Goal: Task Accomplishment & Management: Complete application form

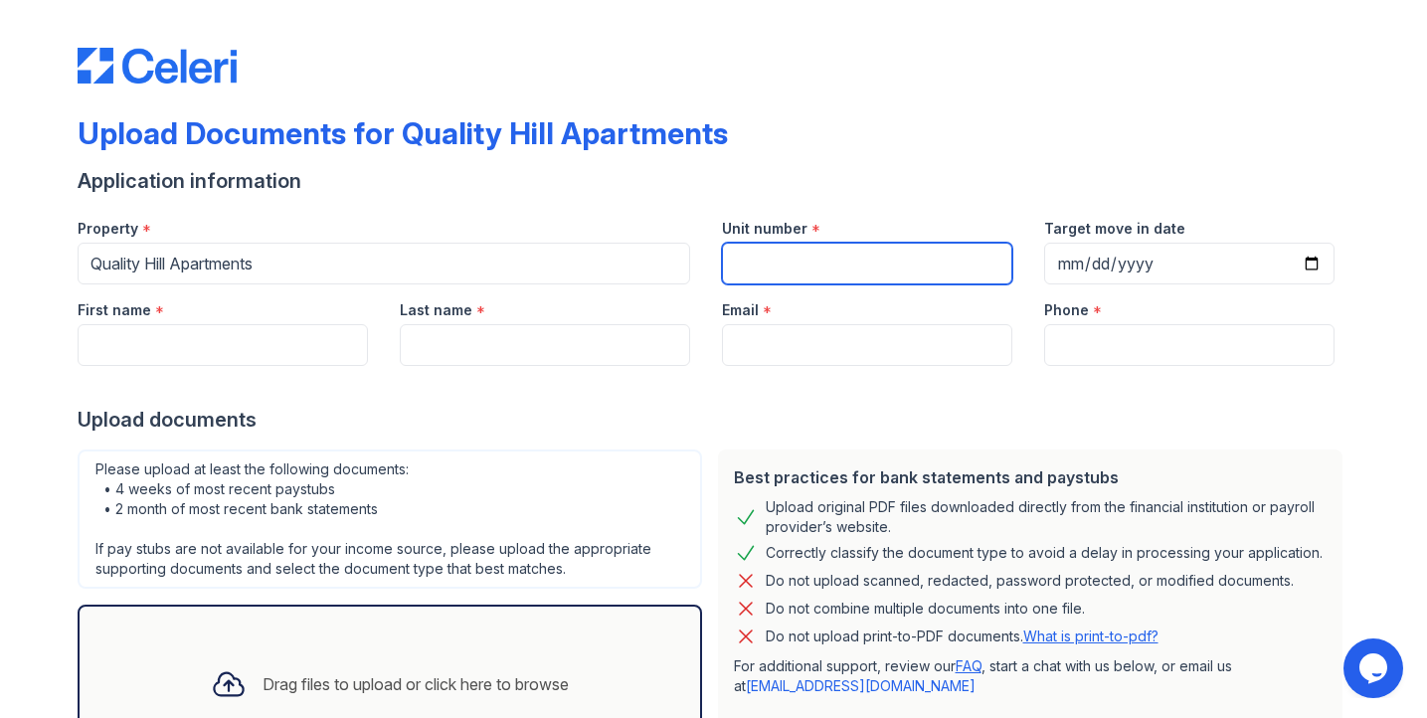
click at [803, 263] on input "Unit number" at bounding box center [867, 264] width 290 height 42
type input "205"
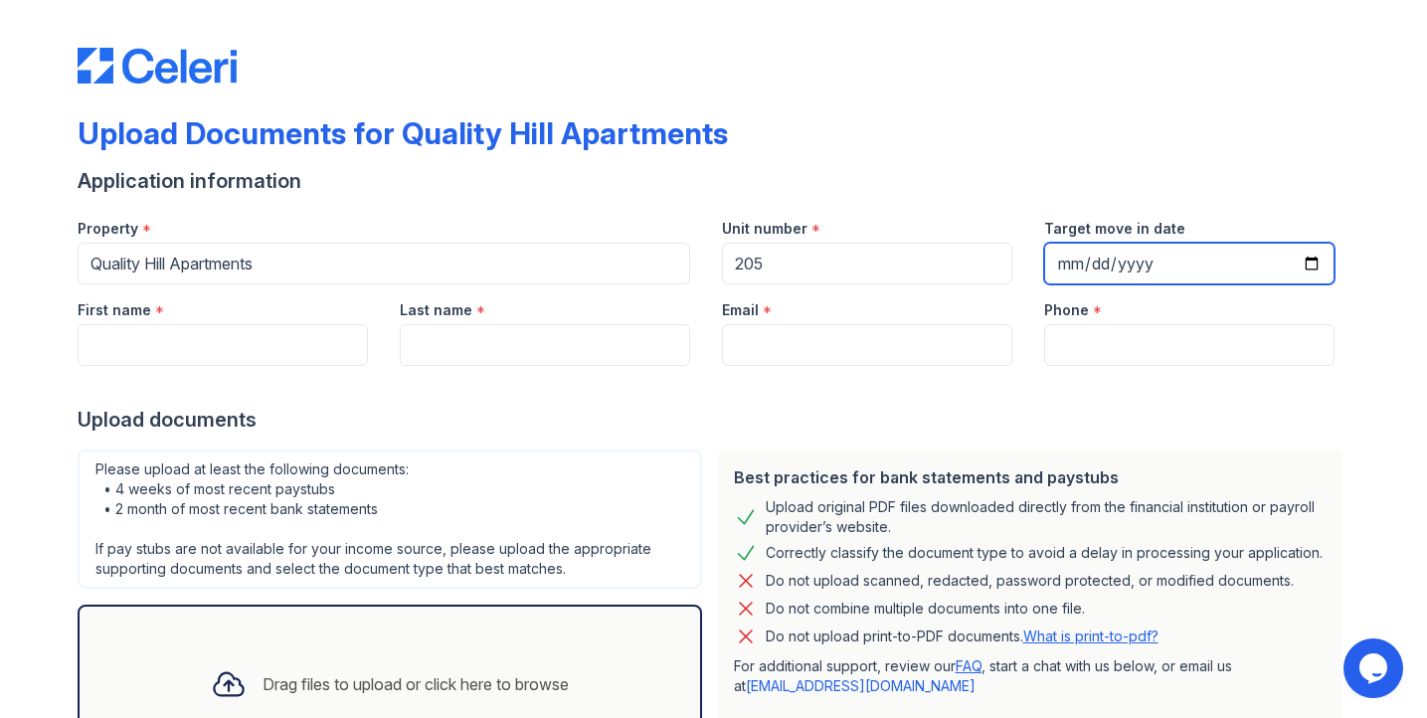
click at [1061, 269] on input "Target move in date" at bounding box center [1189, 264] width 290 height 42
click at [1305, 265] on input "Target move in date" at bounding box center [1189, 264] width 290 height 42
type input "[DATE]"
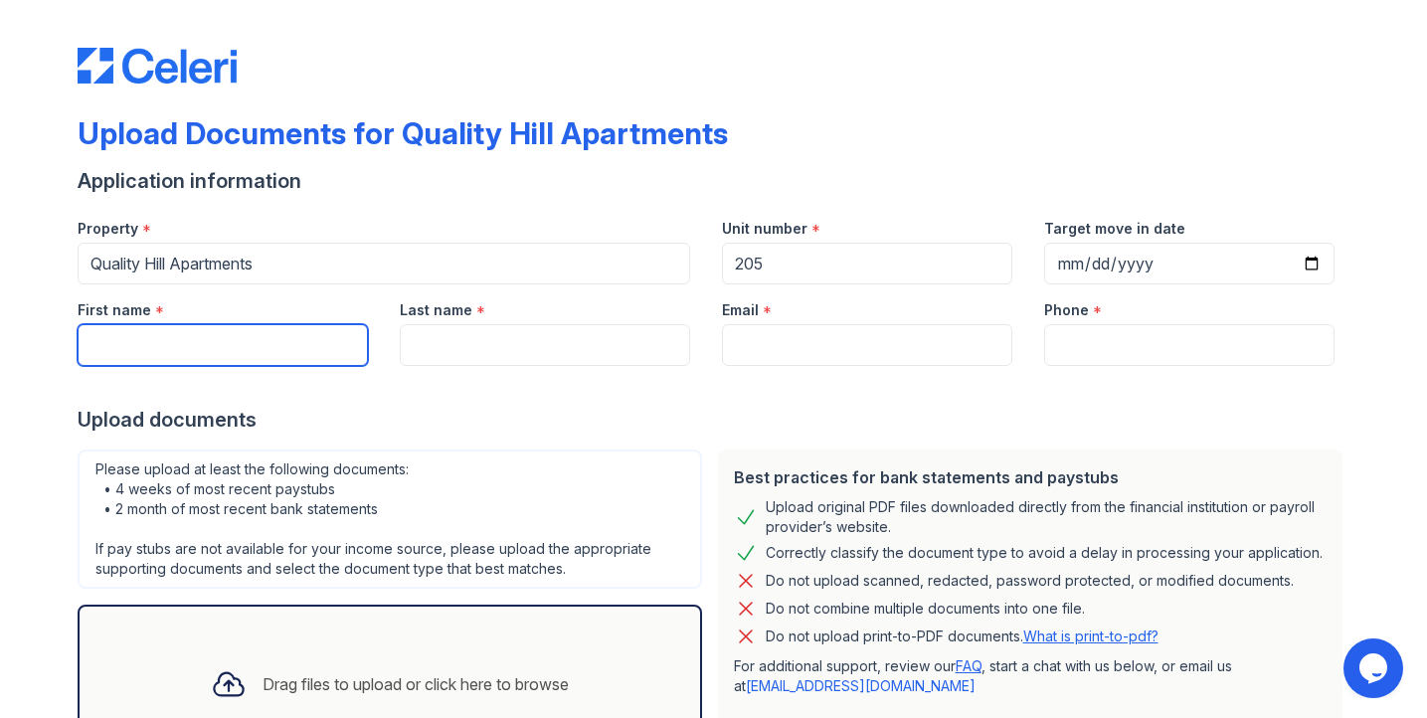
click at [226, 348] on input "First name" at bounding box center [223, 345] width 290 height 42
type input "[PERSON_NAME]"
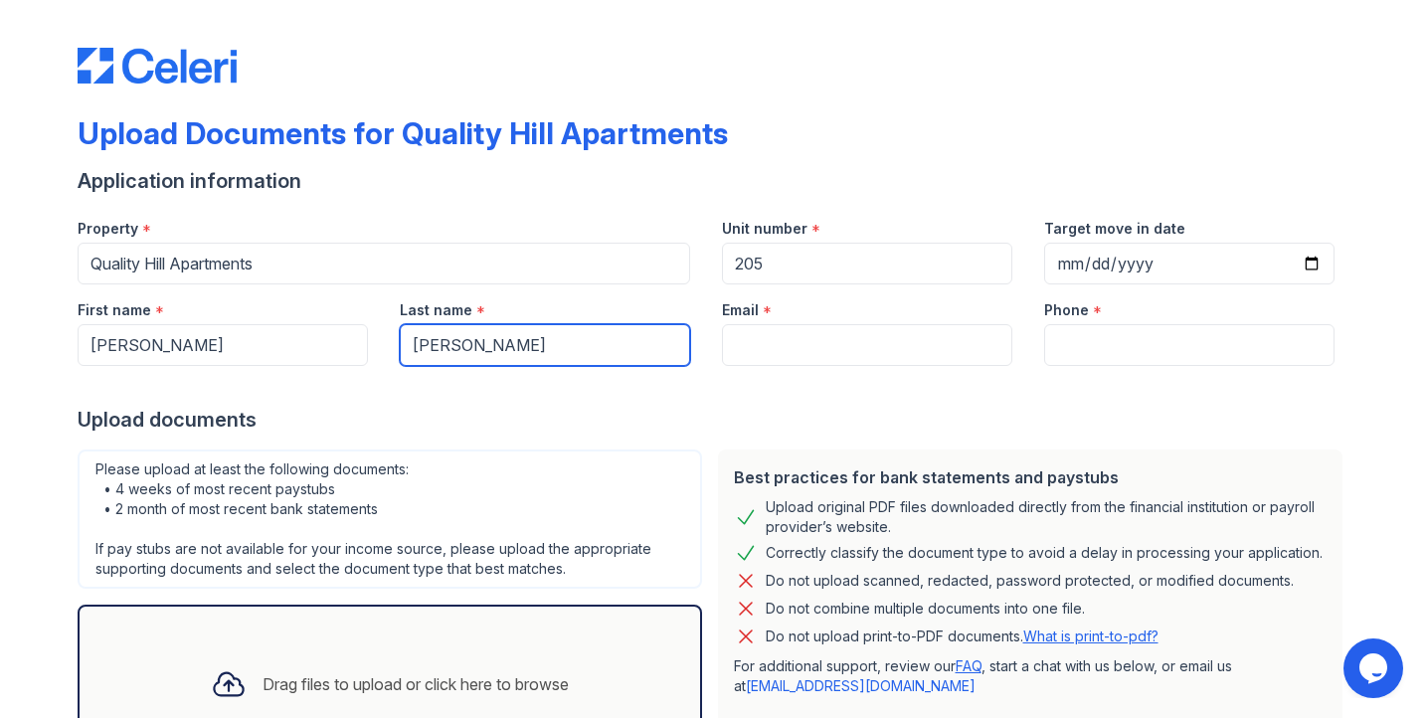
type input "[PERSON_NAME]"
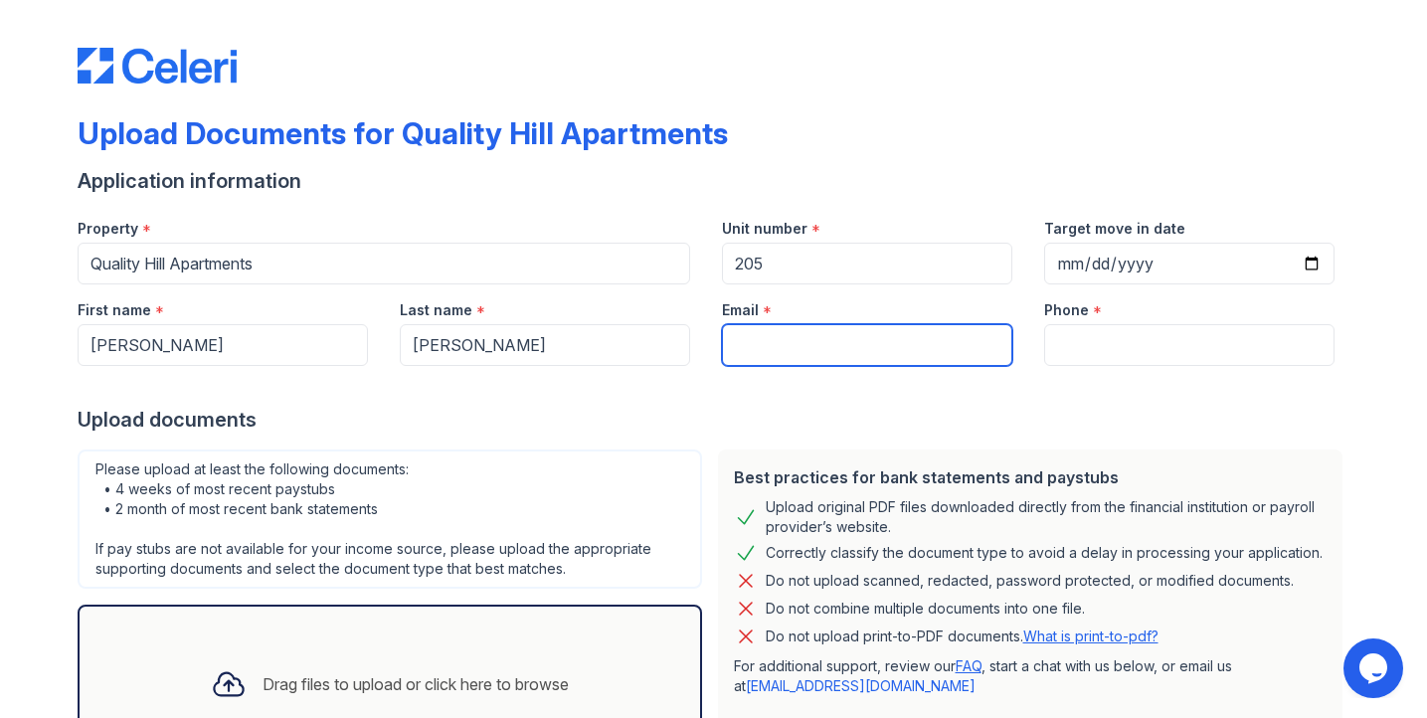
click at [763, 345] on input "Email" at bounding box center [867, 345] width 290 height 42
type input "[EMAIL_ADDRESS][DOMAIN_NAME]"
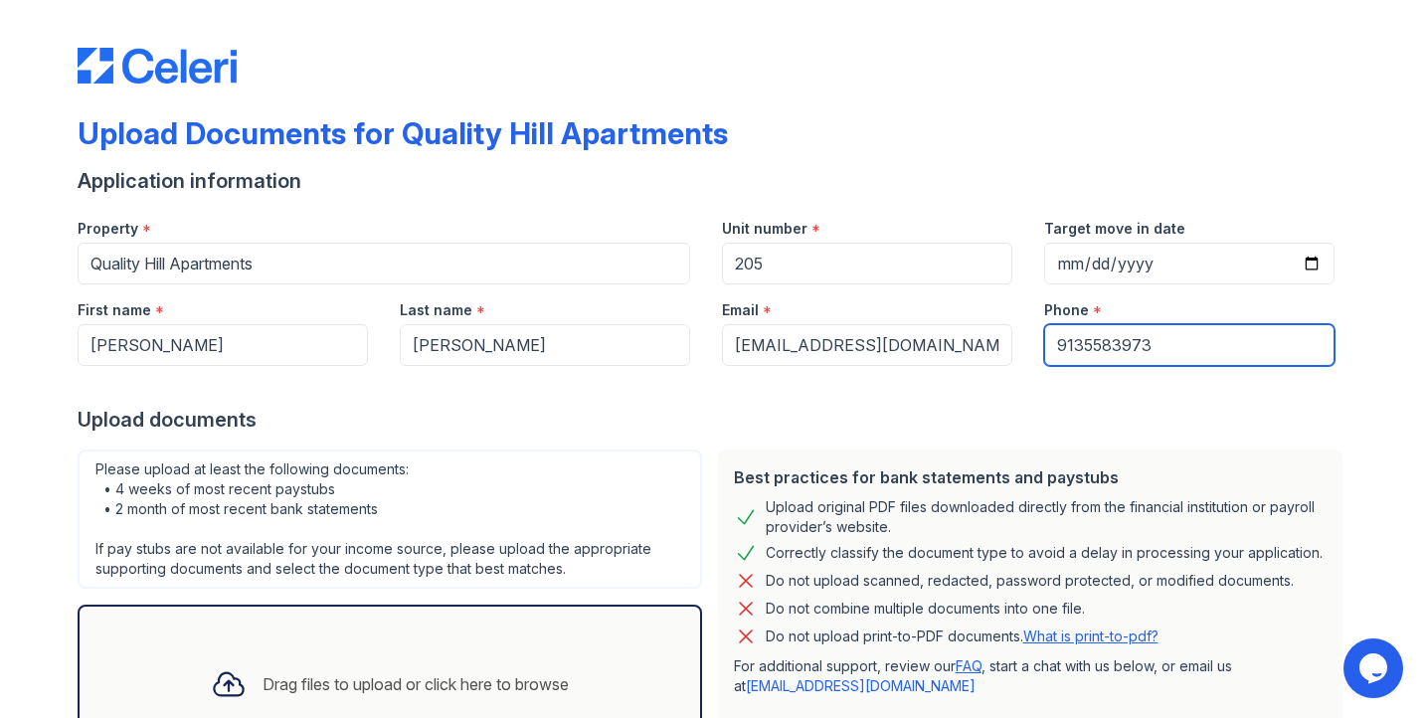
click at [1077, 341] on input "9135583973" at bounding box center [1189, 345] width 290 height 42
click at [1112, 343] on input "913-5583973" at bounding box center [1189, 345] width 290 height 42
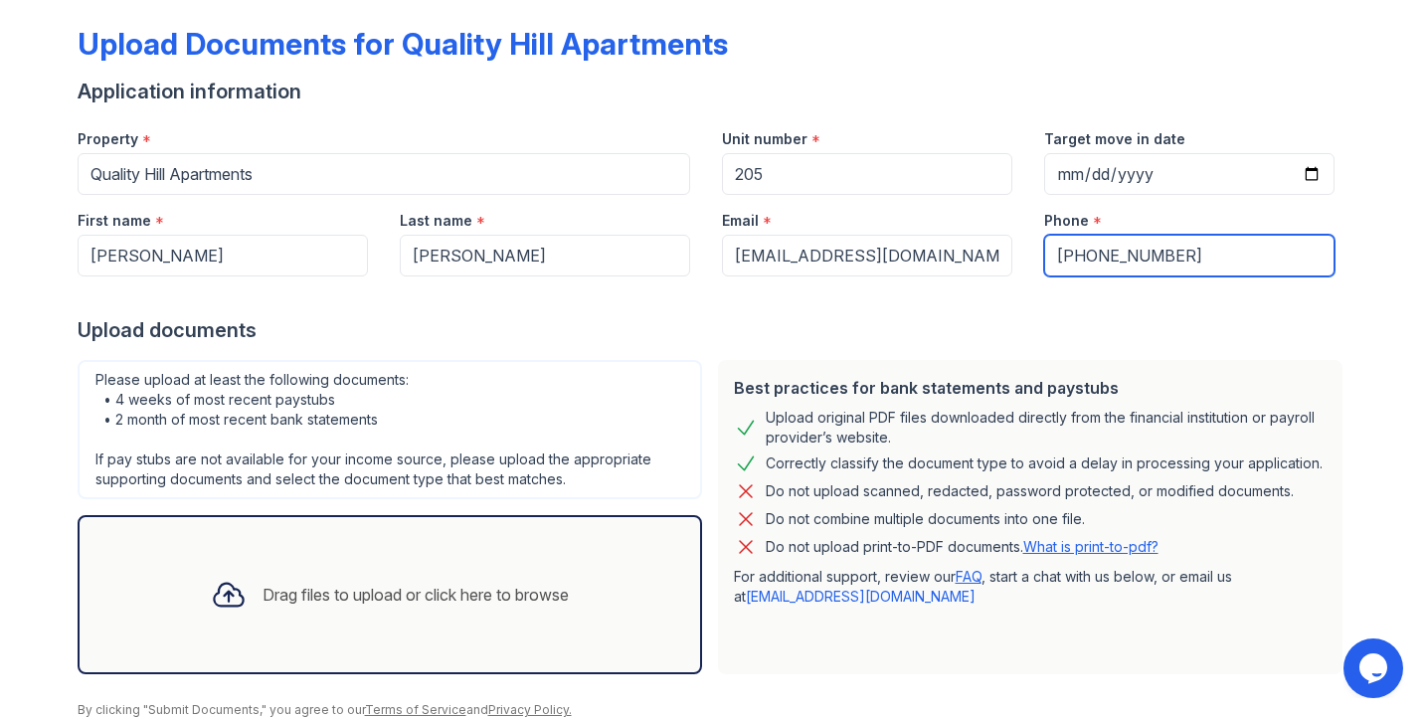
scroll to position [169, 0]
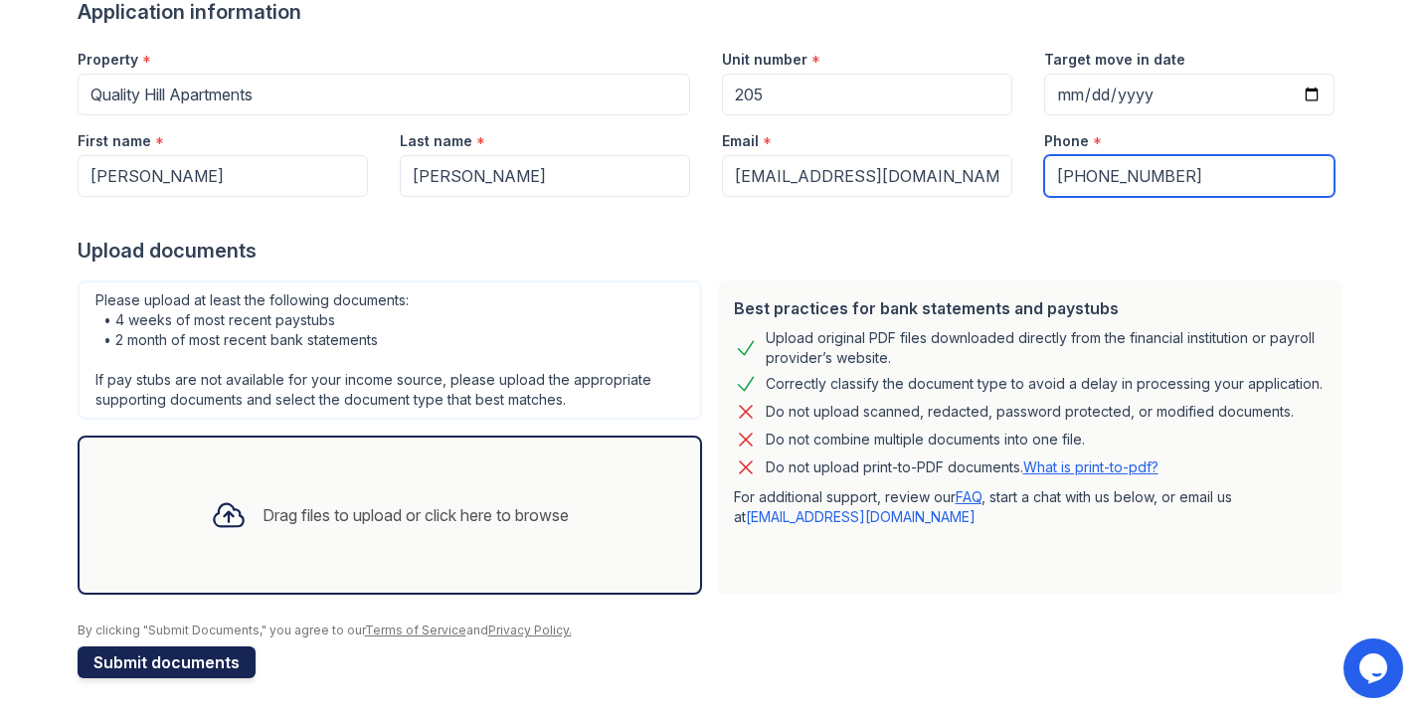
type input "[PHONE_NUMBER]"
click at [144, 660] on button "Submit documents" at bounding box center [167, 662] width 178 height 32
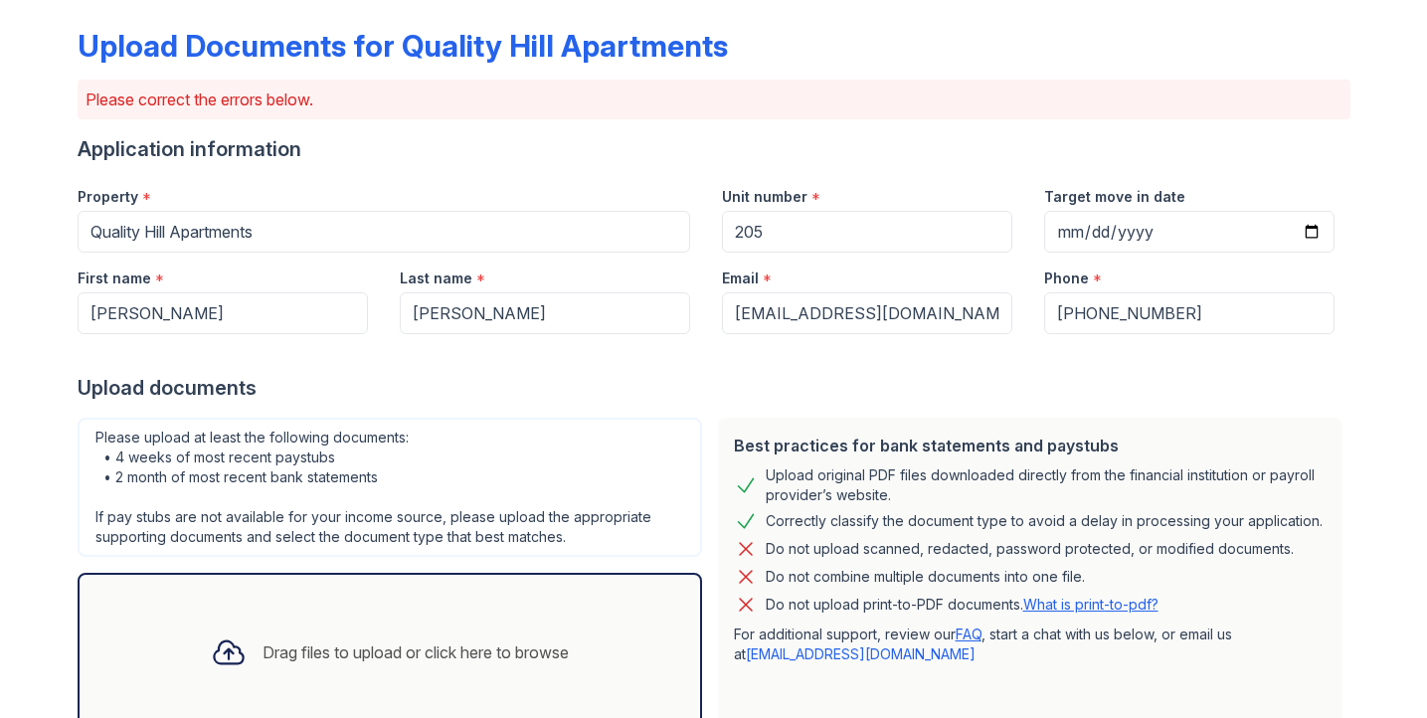
scroll to position [328, 0]
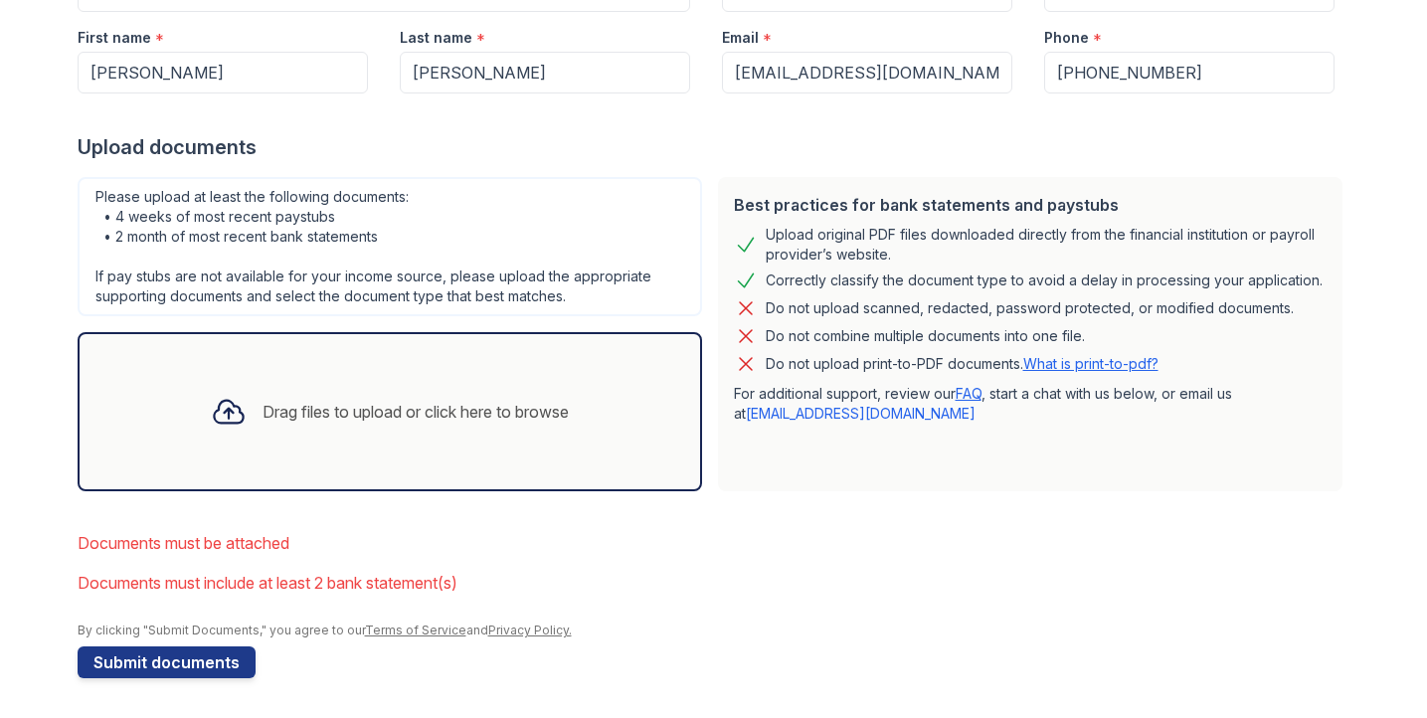
click at [355, 415] on div "Drag files to upload or click here to browse" at bounding box center [416, 412] width 306 height 24
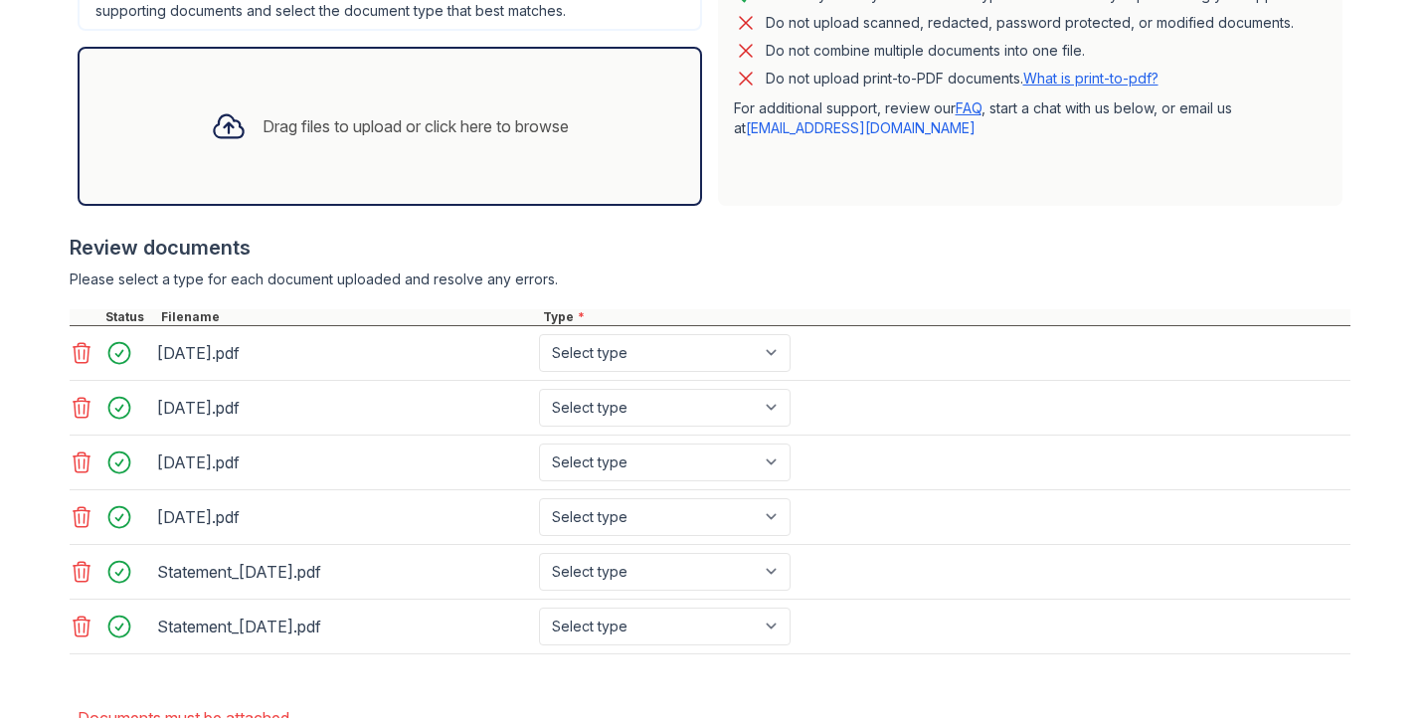
scroll to position [789, 0]
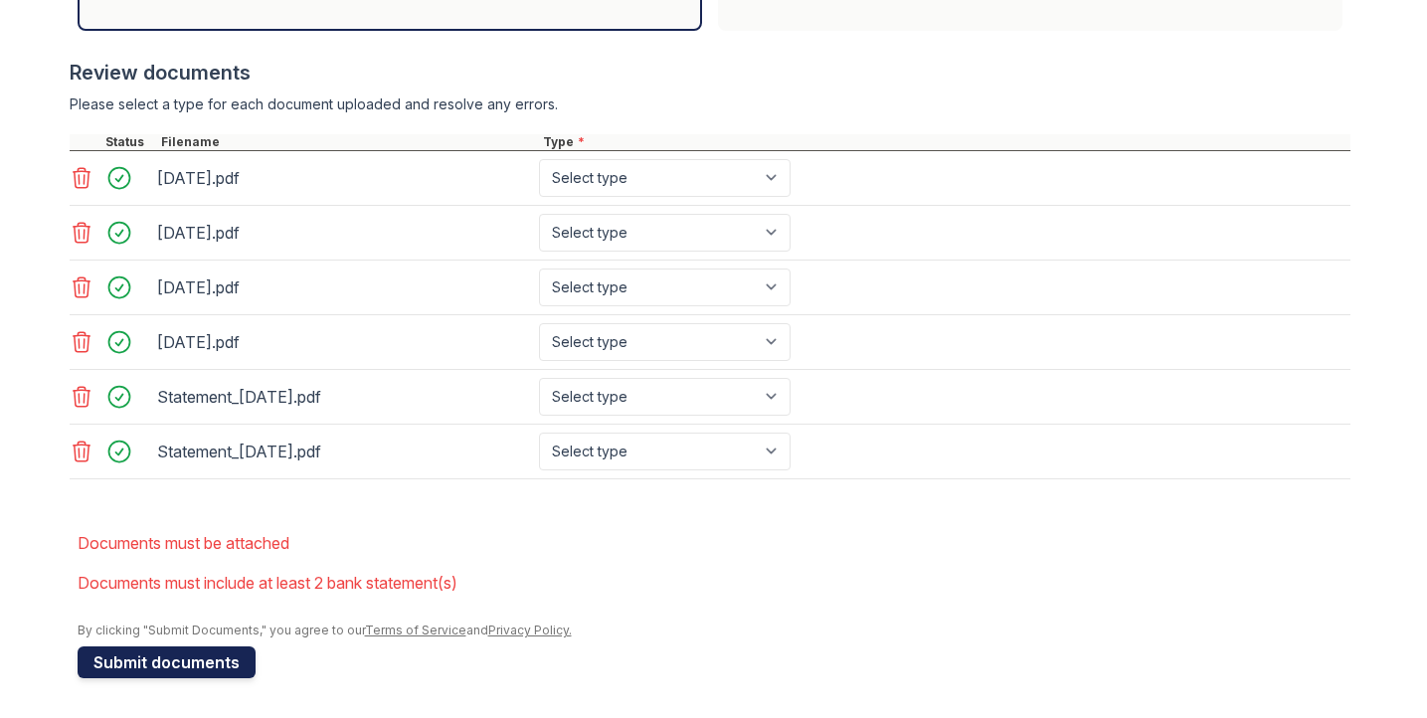
click at [150, 663] on button "Submit documents" at bounding box center [167, 662] width 178 height 32
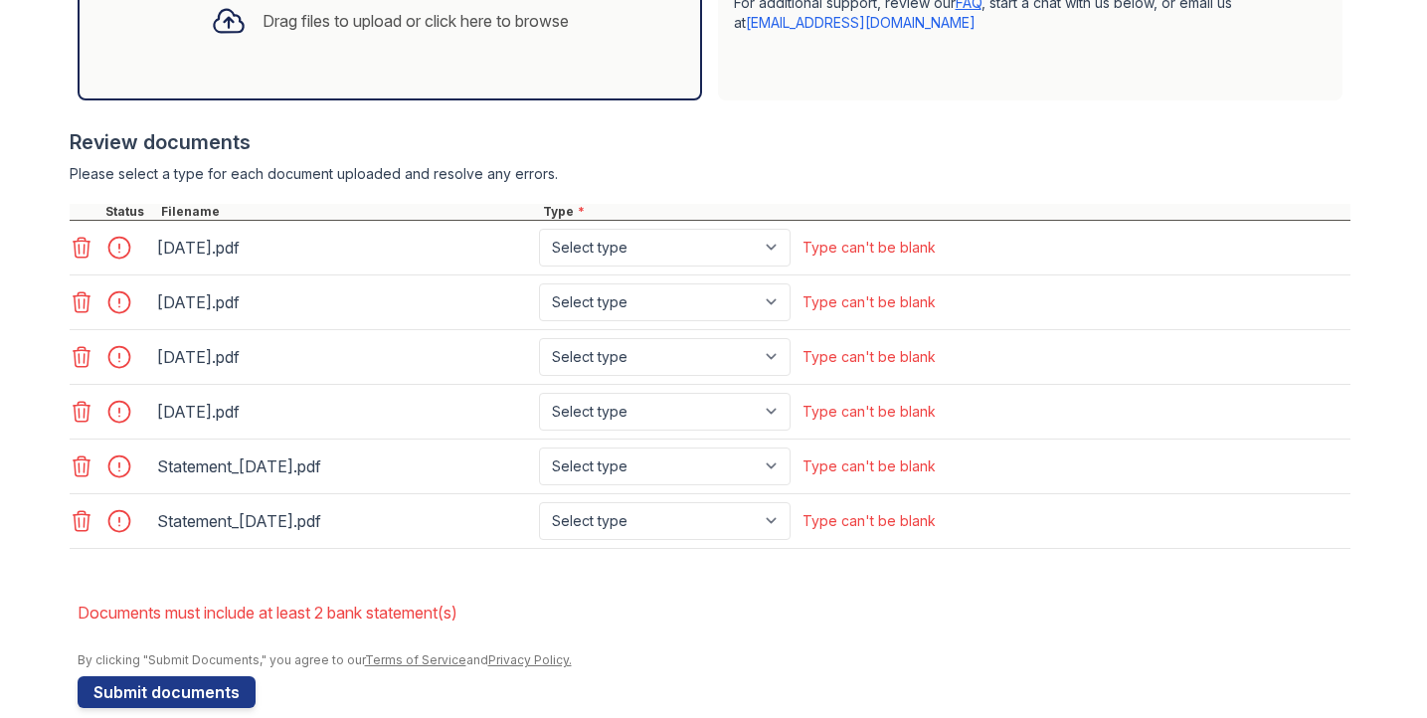
scroll to position [749, 0]
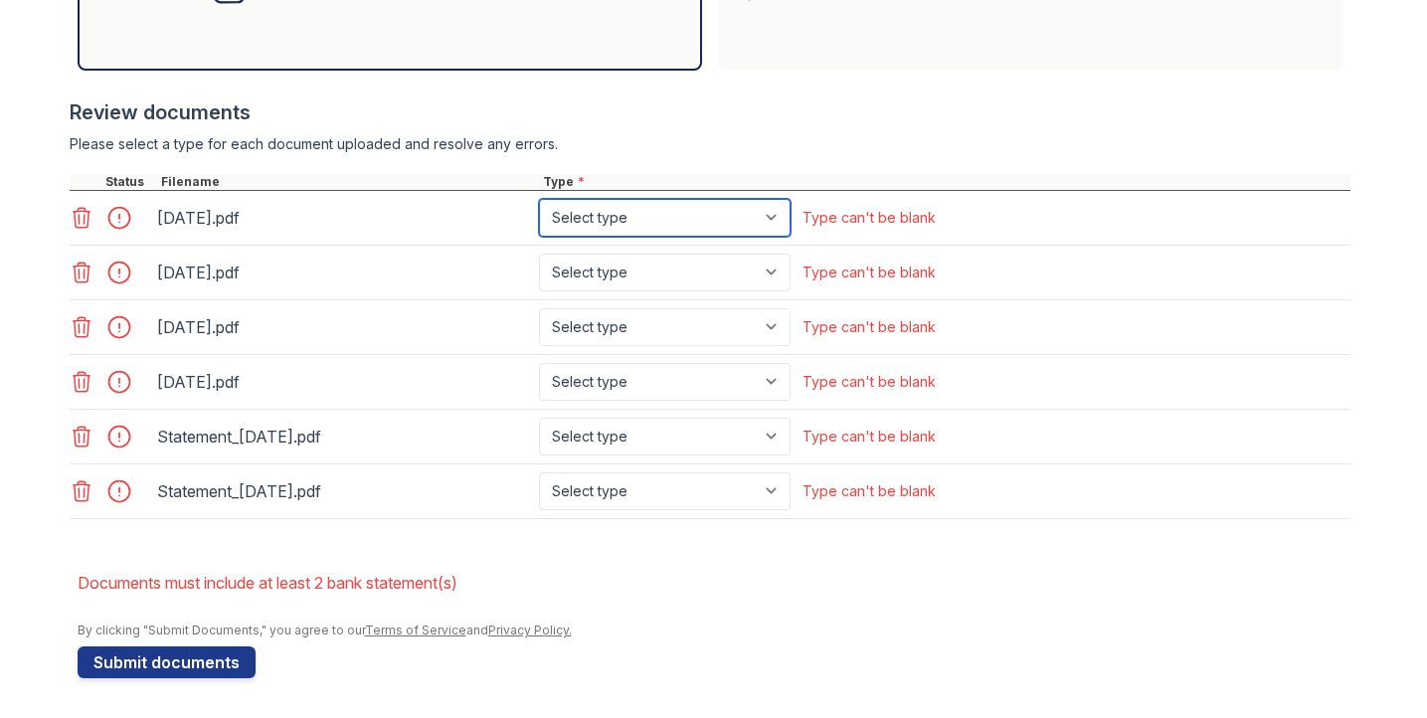
click at [638, 213] on select "Select type Paystub Bank Statement Offer Letter Tax Documents Benefit Award Let…" at bounding box center [665, 218] width 252 height 38
select select "paystub"
click at [539, 199] on select "Select type Paystub Bank Statement Offer Letter Tax Documents Benefit Award Let…" at bounding box center [665, 218] width 252 height 38
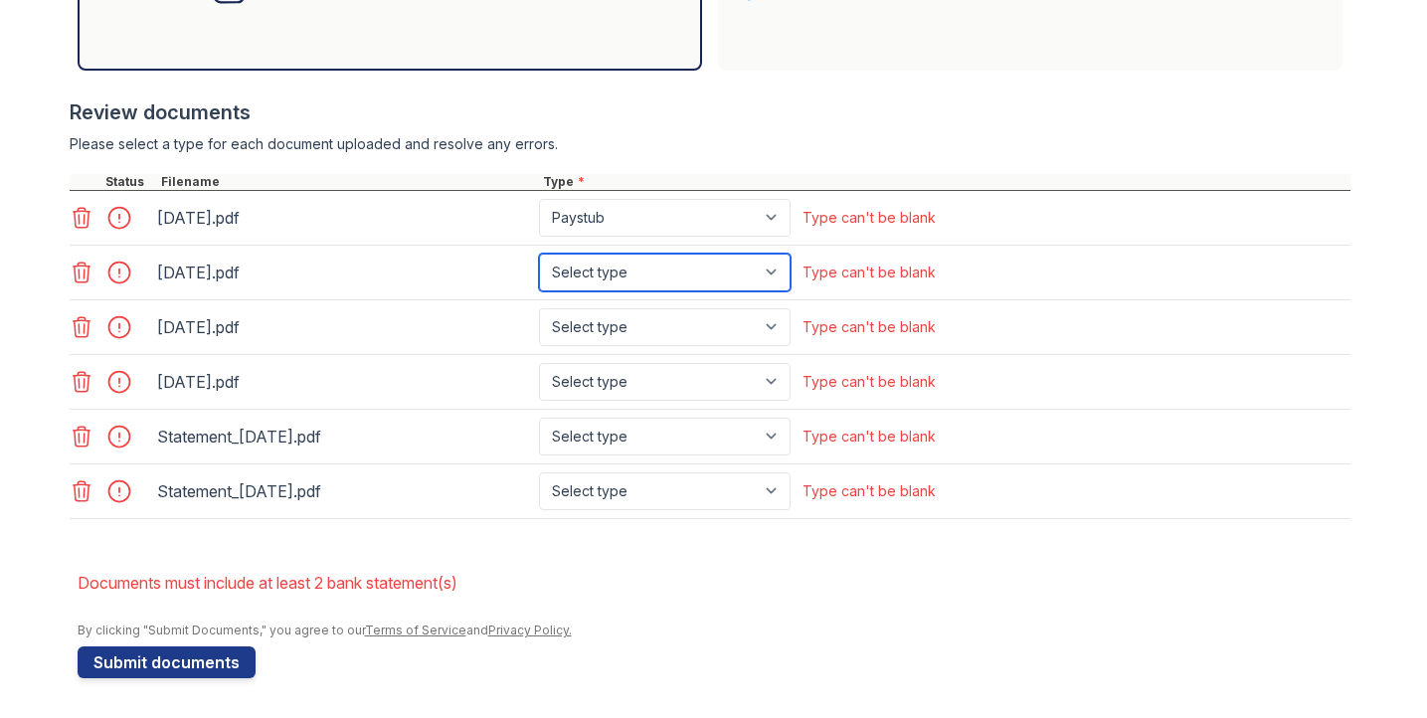
click at [619, 266] on select "Select type Paystub Bank Statement Offer Letter Tax Documents Benefit Award Let…" at bounding box center [665, 273] width 252 height 38
select select "paystub"
click at [539, 254] on select "Select type Paystub Bank Statement Offer Letter Tax Documents Benefit Award Let…" at bounding box center [665, 273] width 252 height 38
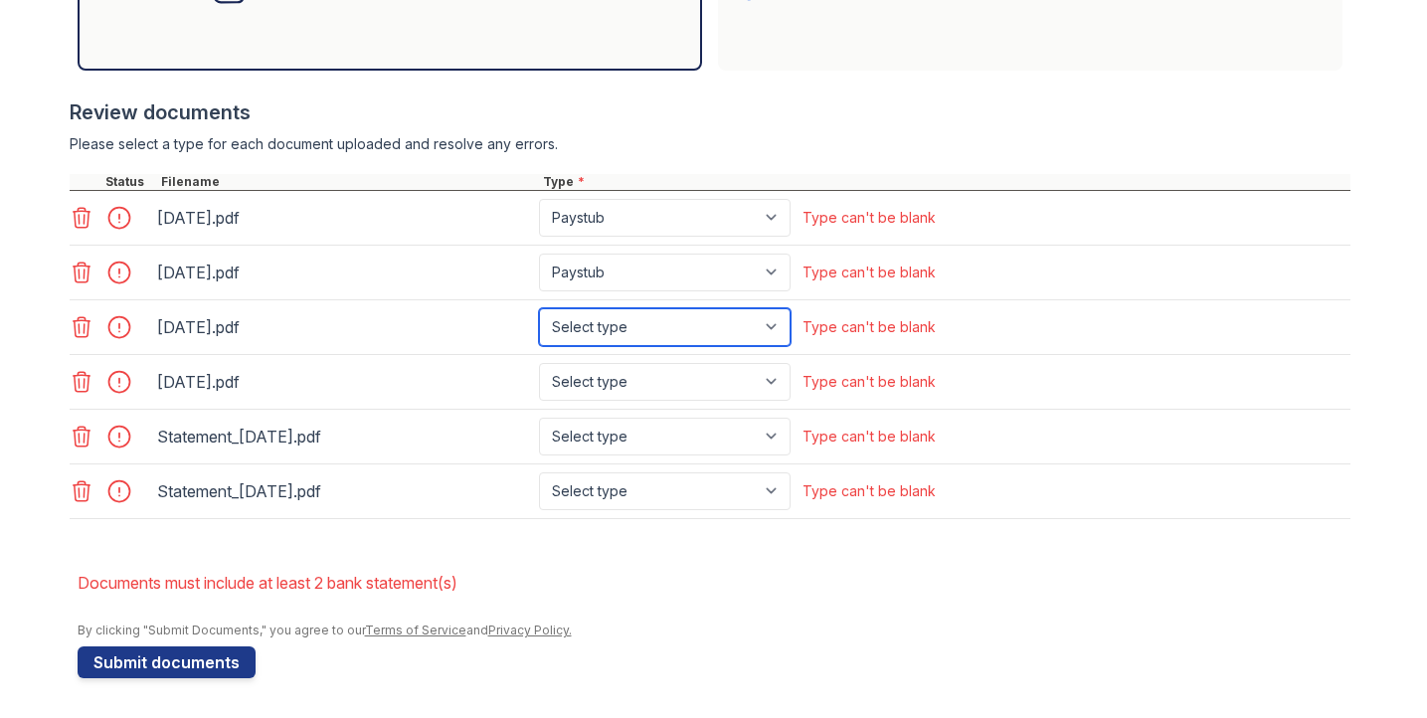
click at [600, 321] on select "Select type Paystub Bank Statement Offer Letter Tax Documents Benefit Award Let…" at bounding box center [665, 327] width 252 height 38
select select "paystub"
click at [539, 308] on select "Select type Paystub Bank Statement Offer Letter Tax Documents Benefit Award Let…" at bounding box center [665, 327] width 252 height 38
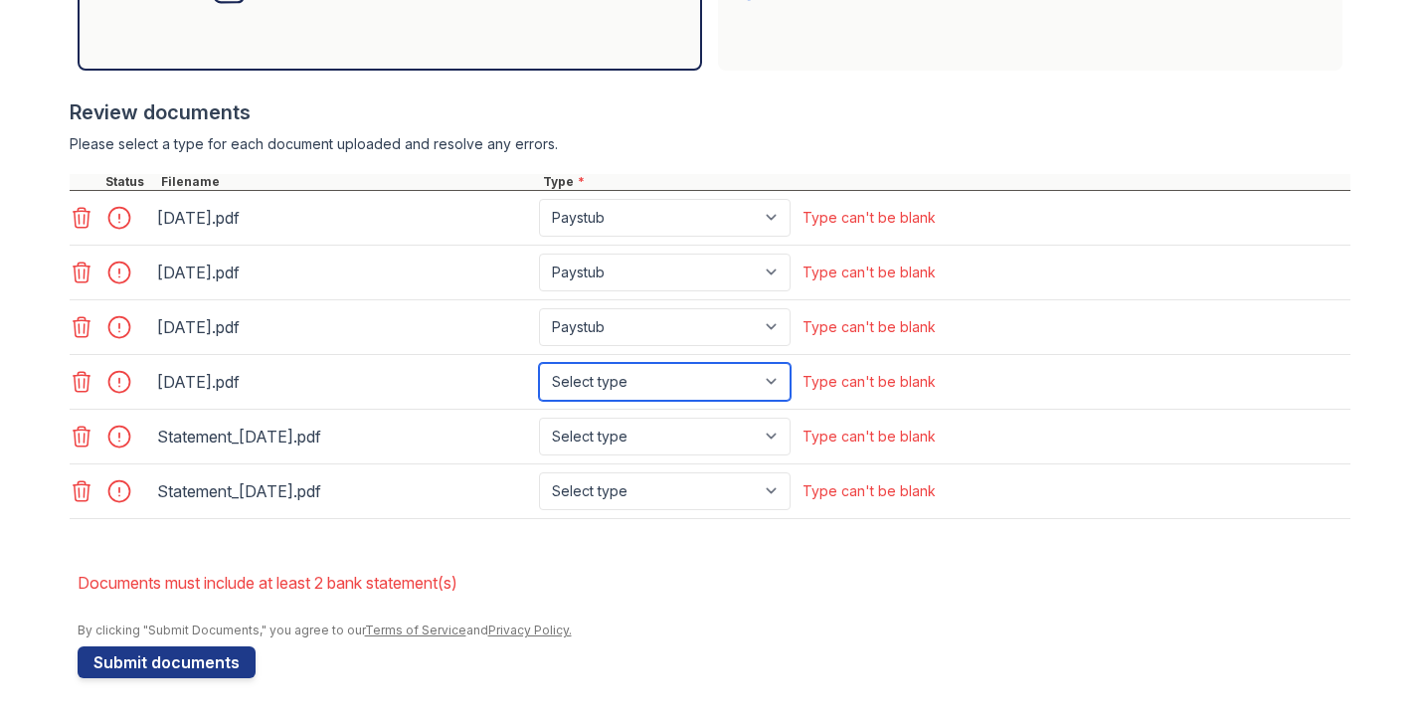
click at [601, 373] on select "Select type Paystub Bank Statement Offer Letter Tax Documents Benefit Award Let…" at bounding box center [665, 382] width 252 height 38
select select "paystub"
click at [539, 363] on select "Select type Paystub Bank Statement Offer Letter Tax Documents Benefit Award Let…" at bounding box center [665, 382] width 252 height 38
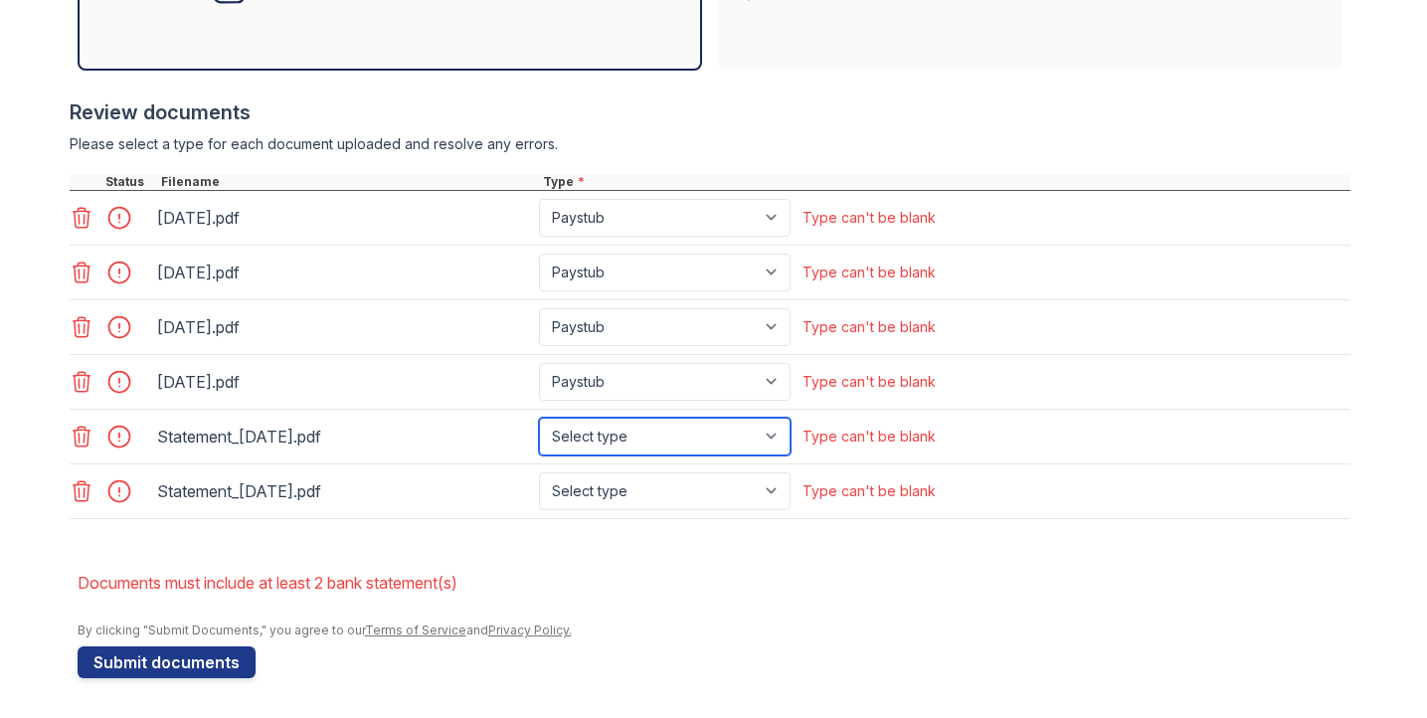
click at [602, 437] on select "Select type Paystub Bank Statement Offer Letter Tax Documents Benefit Award Let…" at bounding box center [665, 437] width 252 height 38
select select "bank_statement"
click at [539, 418] on select "Select type Paystub Bank Statement Offer Letter Tax Documents Benefit Award Let…" at bounding box center [665, 437] width 252 height 38
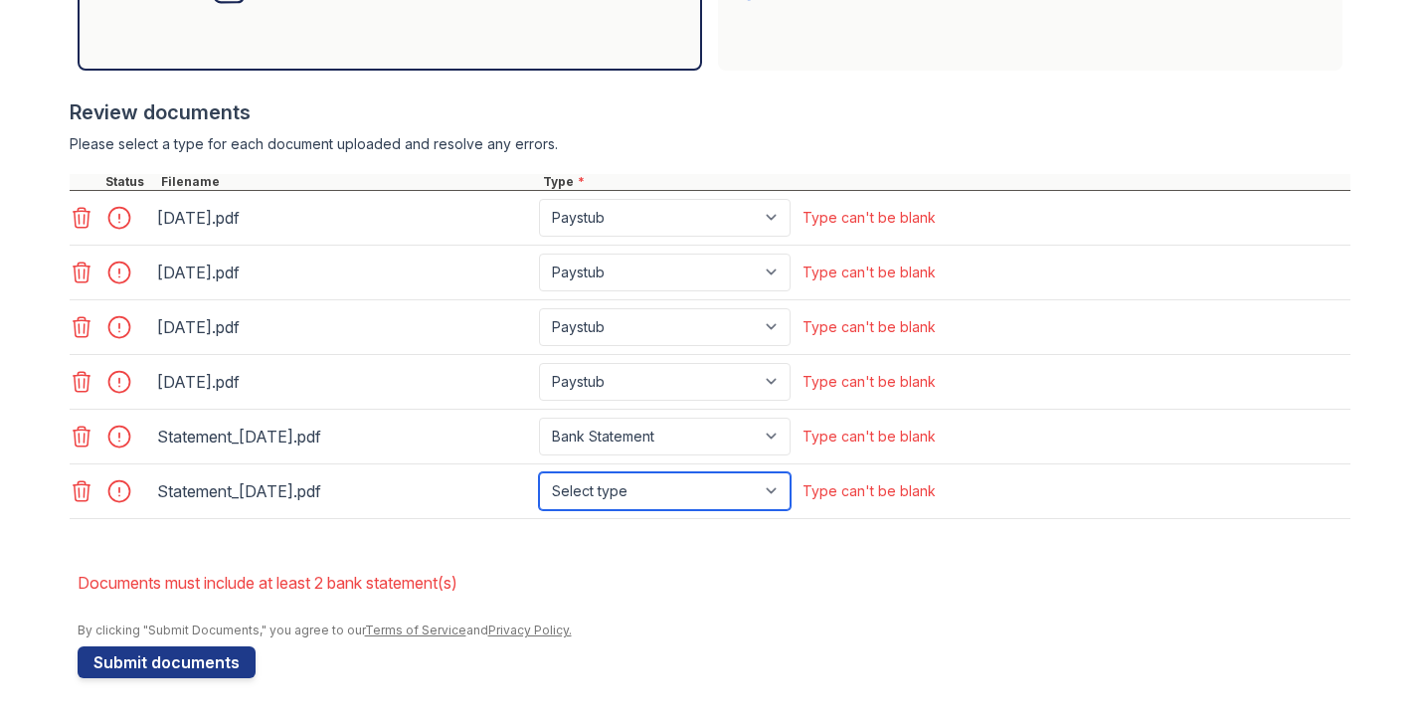
click at [604, 489] on select "Select type Paystub Bank Statement Offer Letter Tax Documents Benefit Award Let…" at bounding box center [665, 491] width 252 height 38
select select "bank_statement"
click at [539, 472] on select "Select type Paystub Bank Statement Offer Letter Tax Documents Benefit Award Let…" at bounding box center [665, 491] width 252 height 38
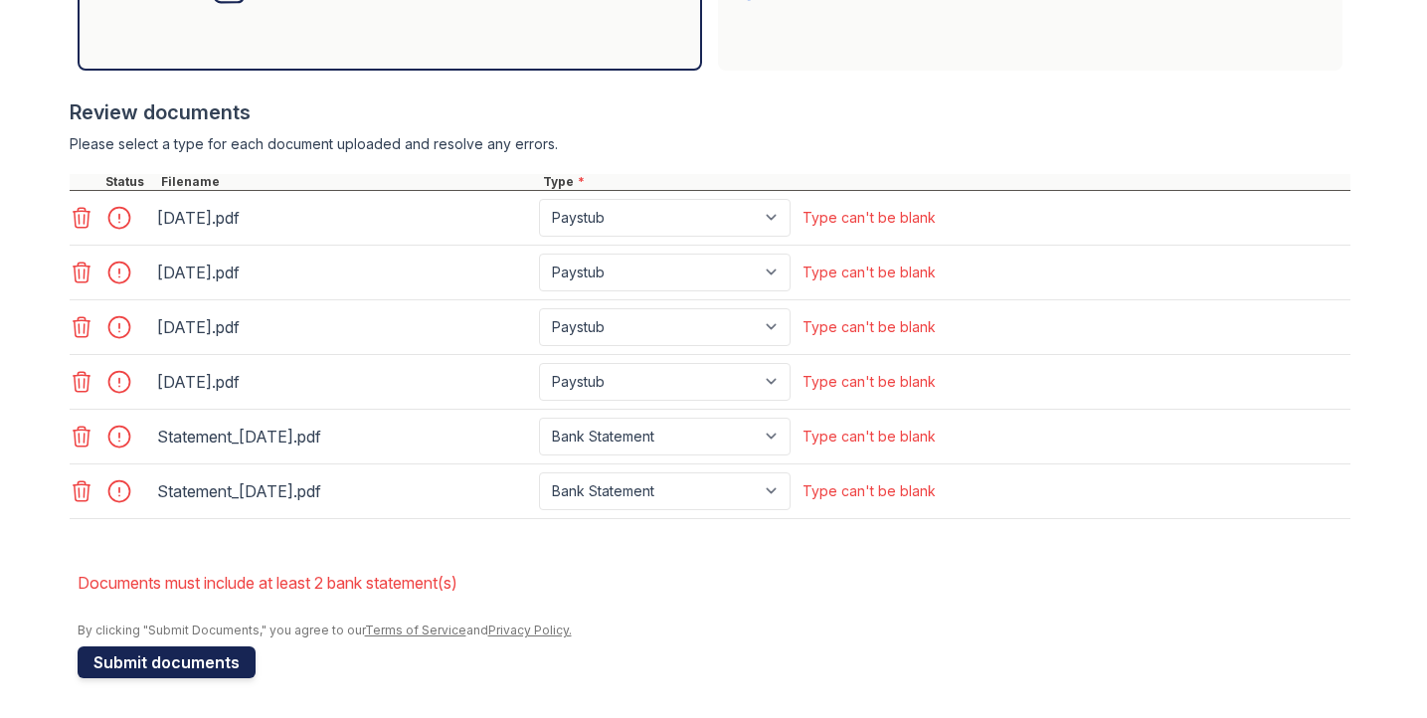
click at [134, 668] on button "Submit documents" at bounding box center [167, 662] width 178 height 32
